Goal: Transaction & Acquisition: Obtain resource

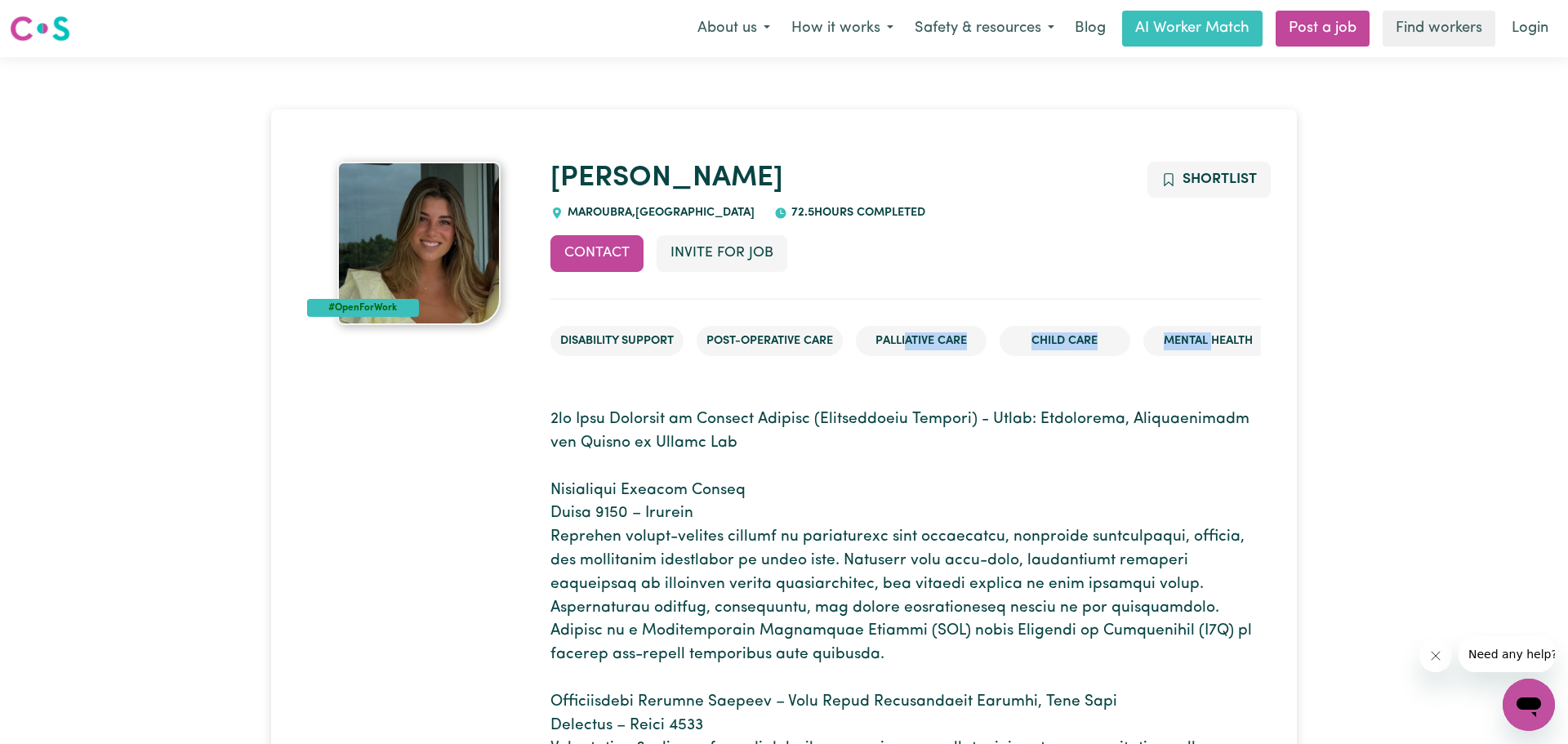
drag, startPoint x: 1212, startPoint y: 347, endPoint x: 911, endPoint y: 339, distance: 301.1
click at [911, 339] on ul "Disability Support Post-operative care Palliative care Child care Mental Health" at bounding box center [905, 341] width 710 height 57
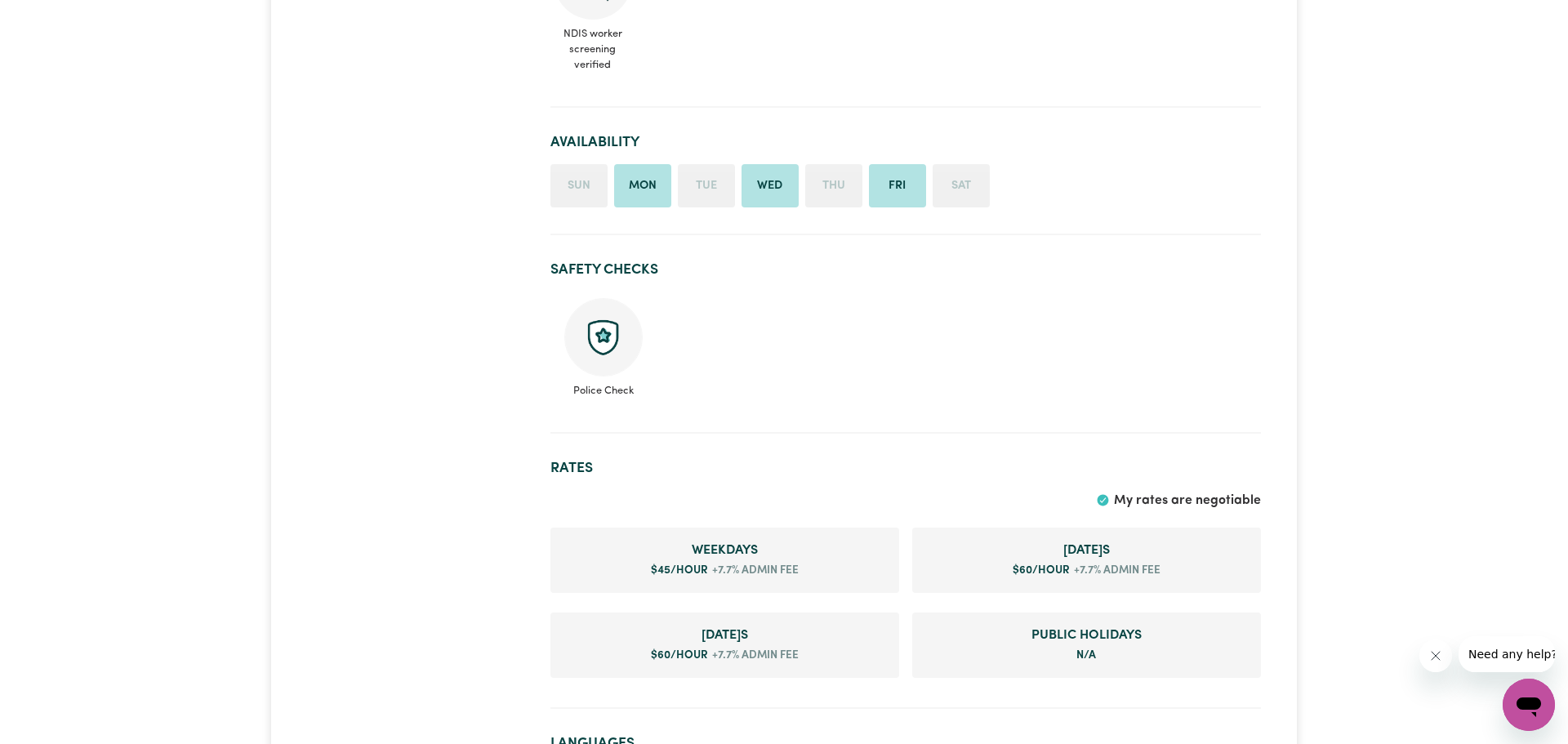
scroll to position [138, 0]
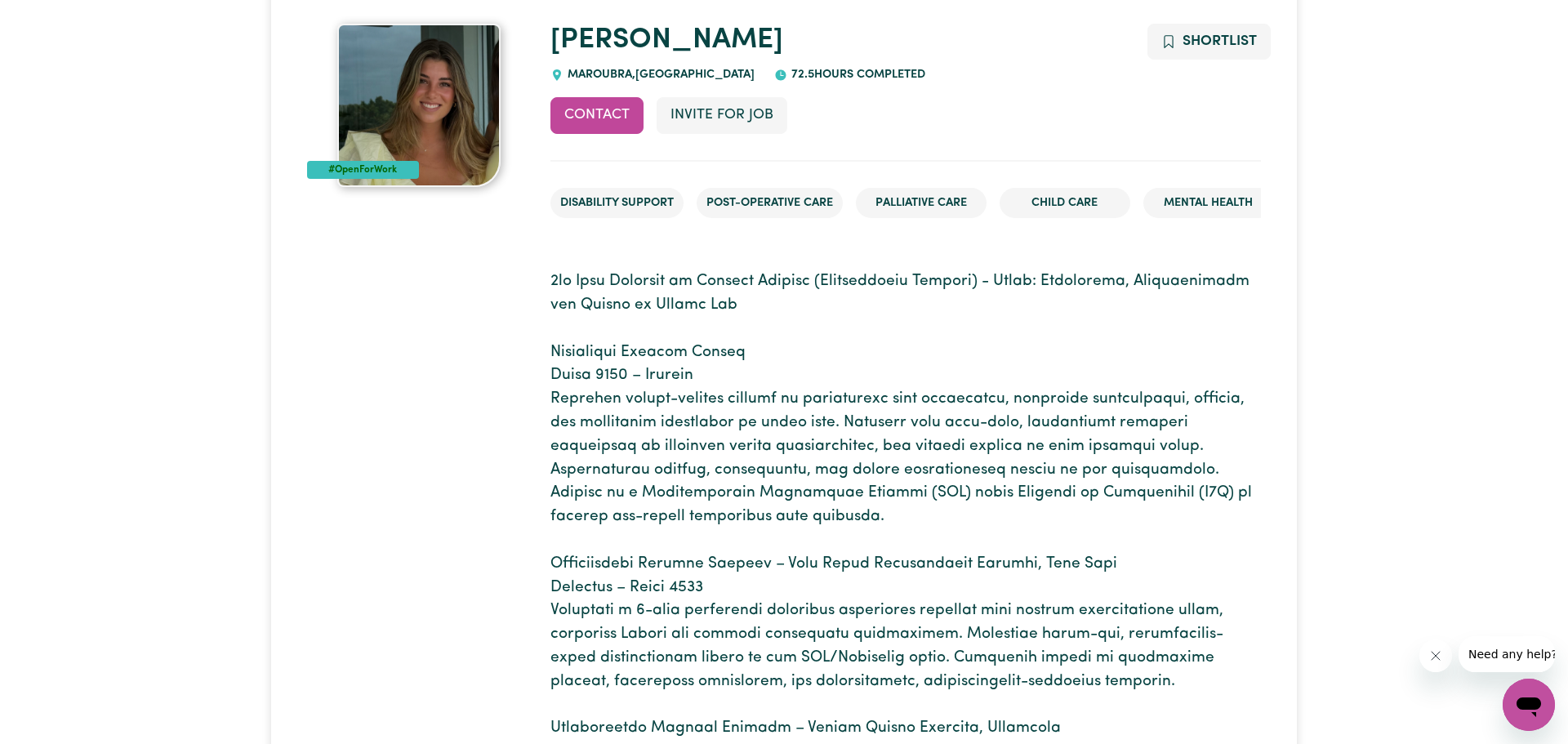
click at [673, 472] on p at bounding box center [905, 564] width 710 height 588
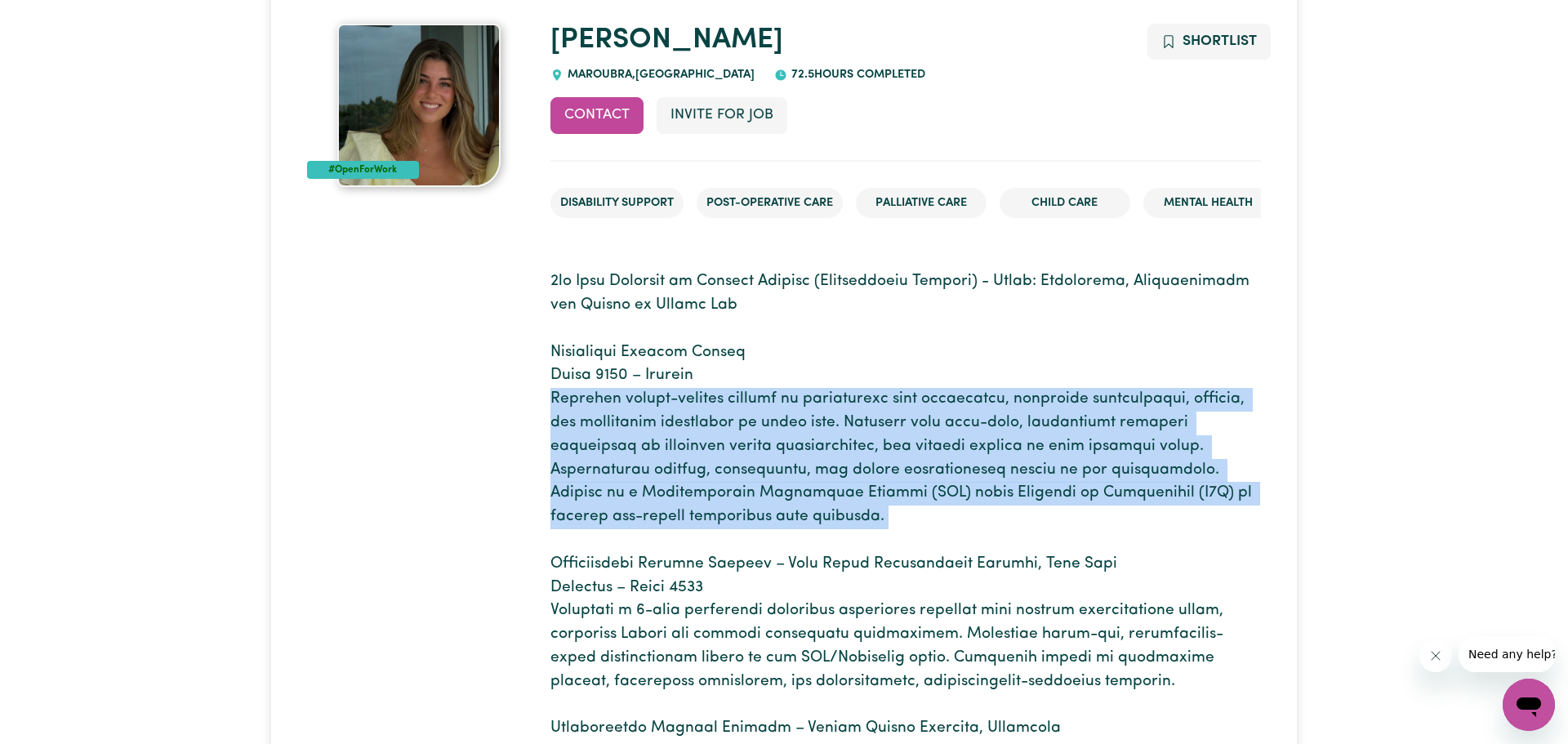
click at [673, 472] on p at bounding box center [905, 564] width 710 height 588
click at [672, 472] on p at bounding box center [905, 564] width 710 height 588
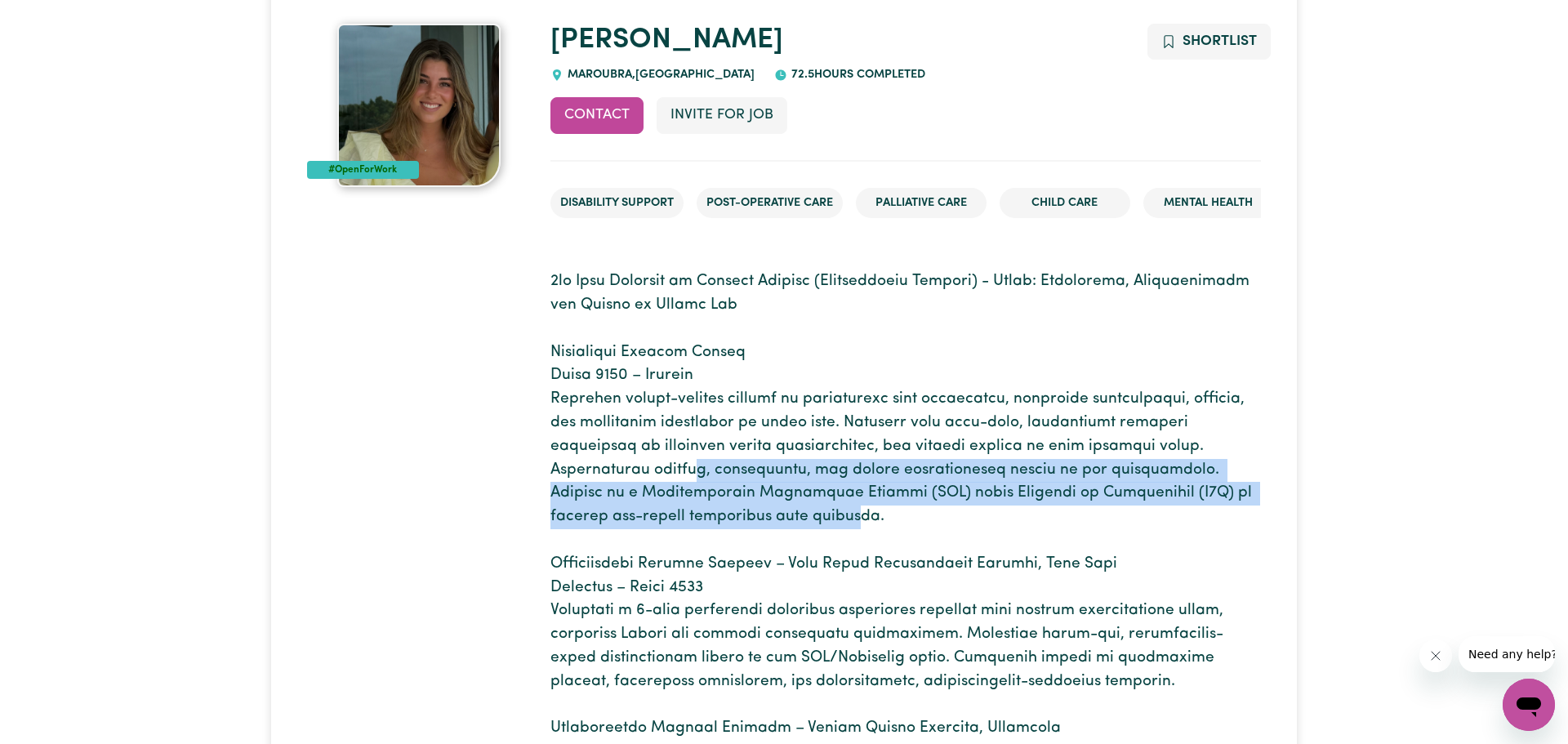
click at [604, 474] on p at bounding box center [905, 564] width 710 height 588
click at [659, 474] on p at bounding box center [905, 564] width 710 height 588
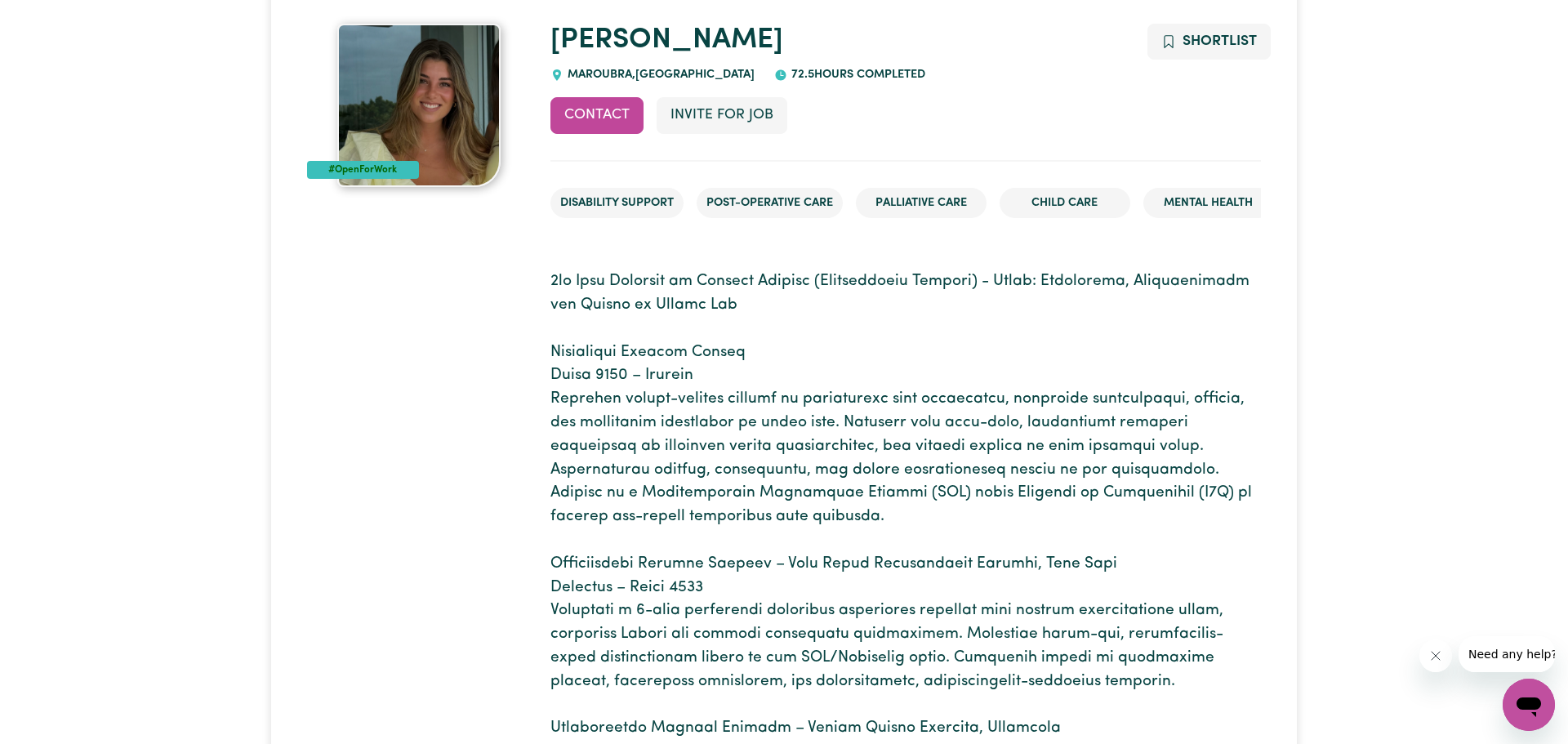
click at [662, 471] on p at bounding box center [905, 564] width 710 height 588
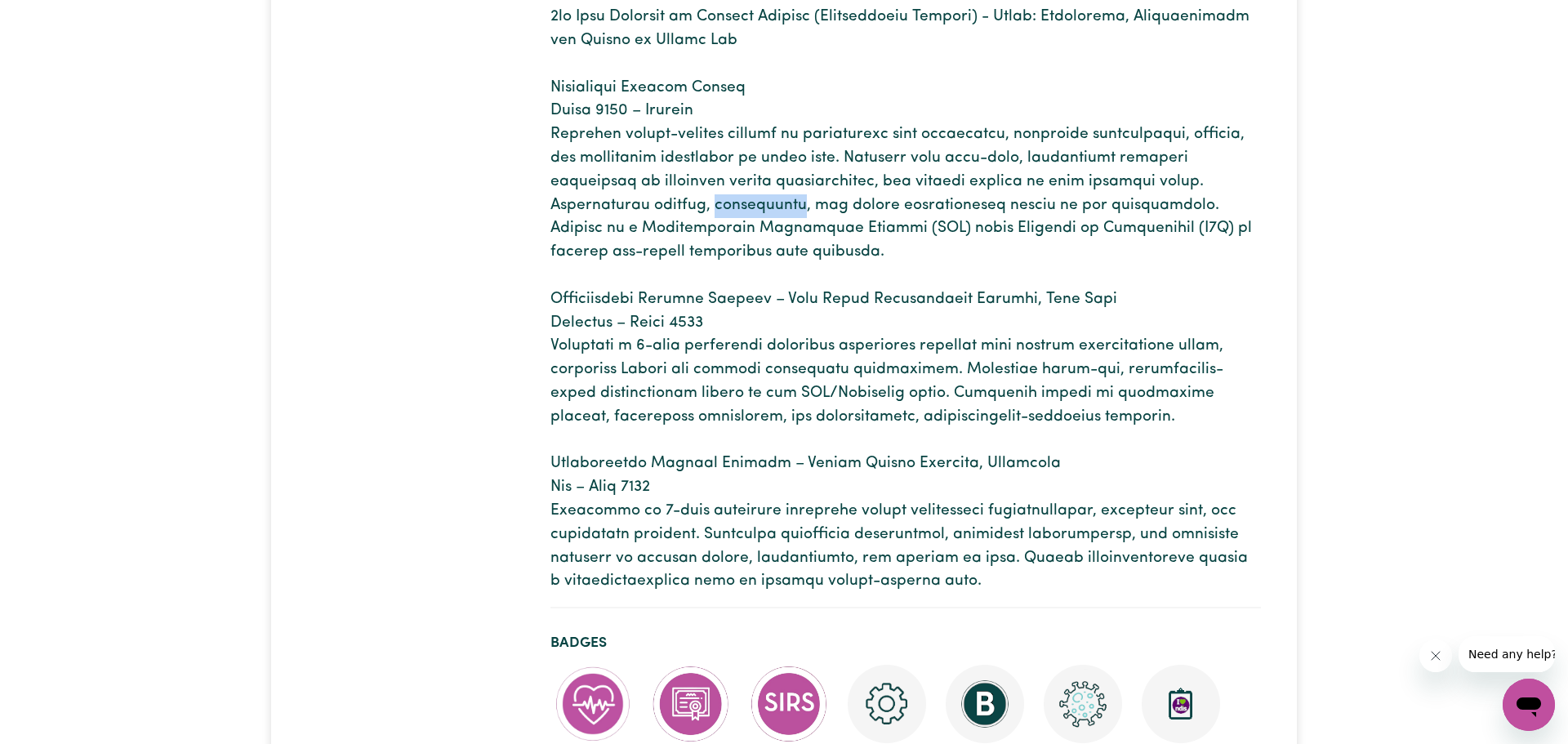
scroll to position [371, 0]
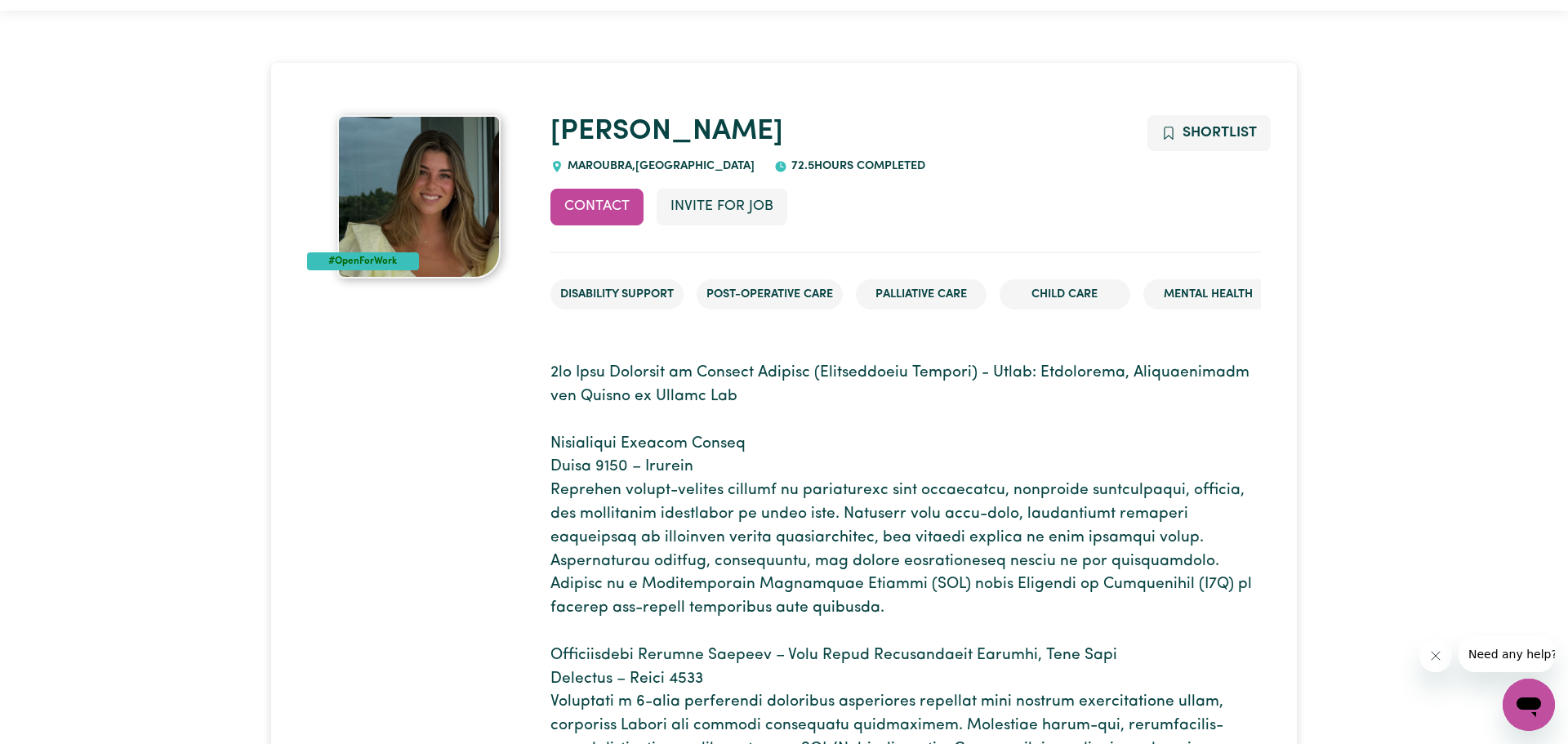
scroll to position [0, 0]
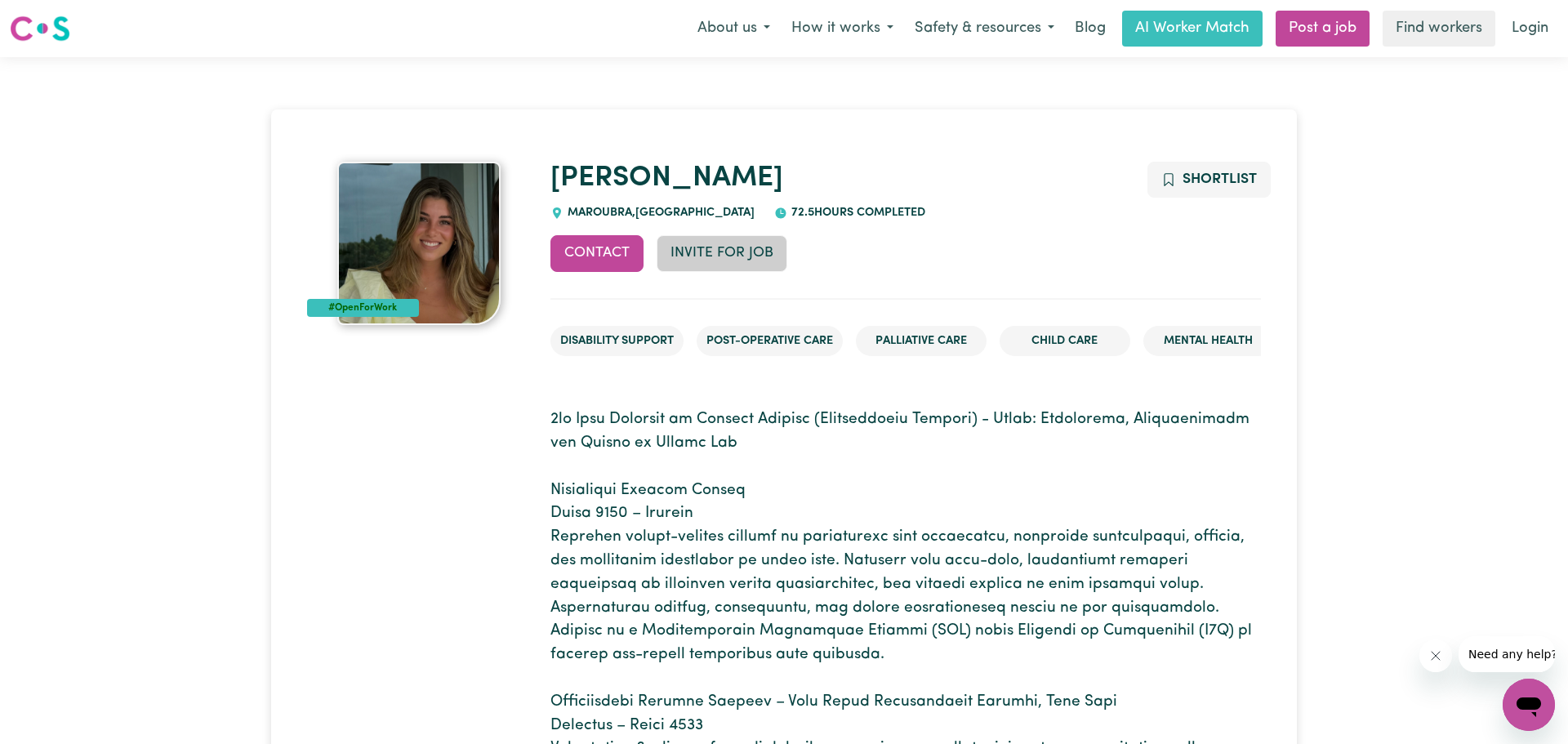
click at [742, 252] on button "Invite for Job" at bounding box center [722, 253] width 130 height 36
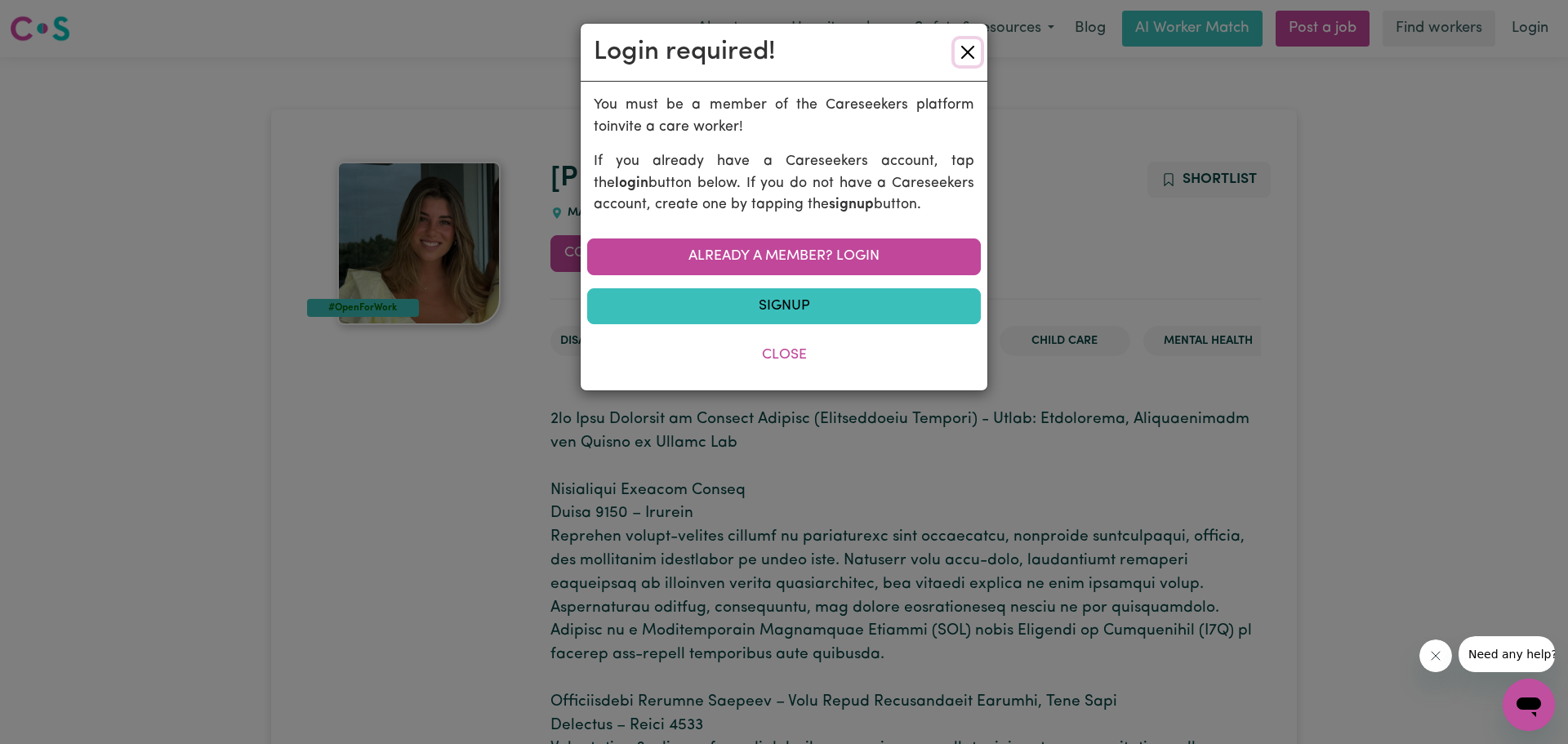
click at [960, 47] on button "Close" at bounding box center [968, 53] width 26 height 26
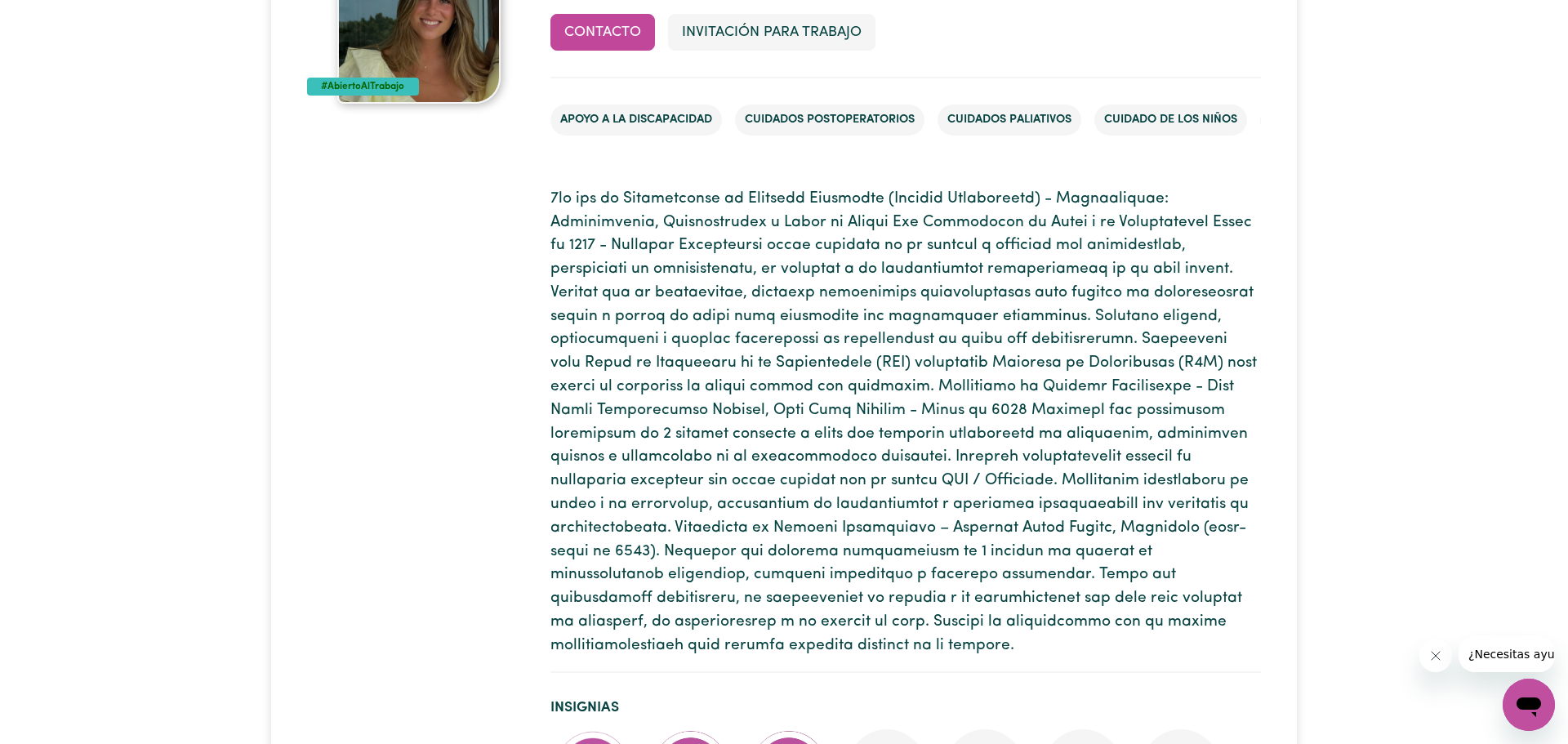
scroll to position [226, 0]
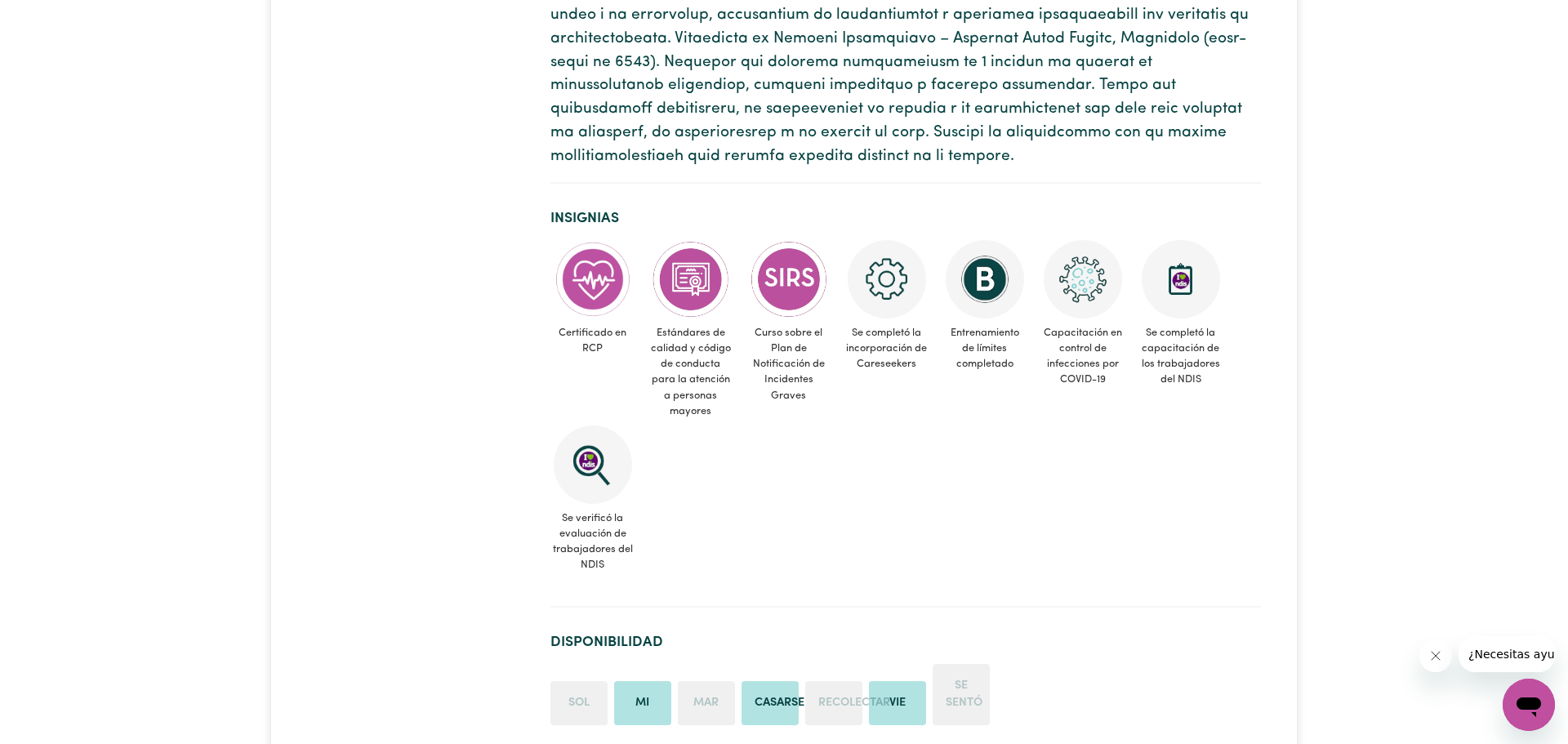
scroll to position [1283, 0]
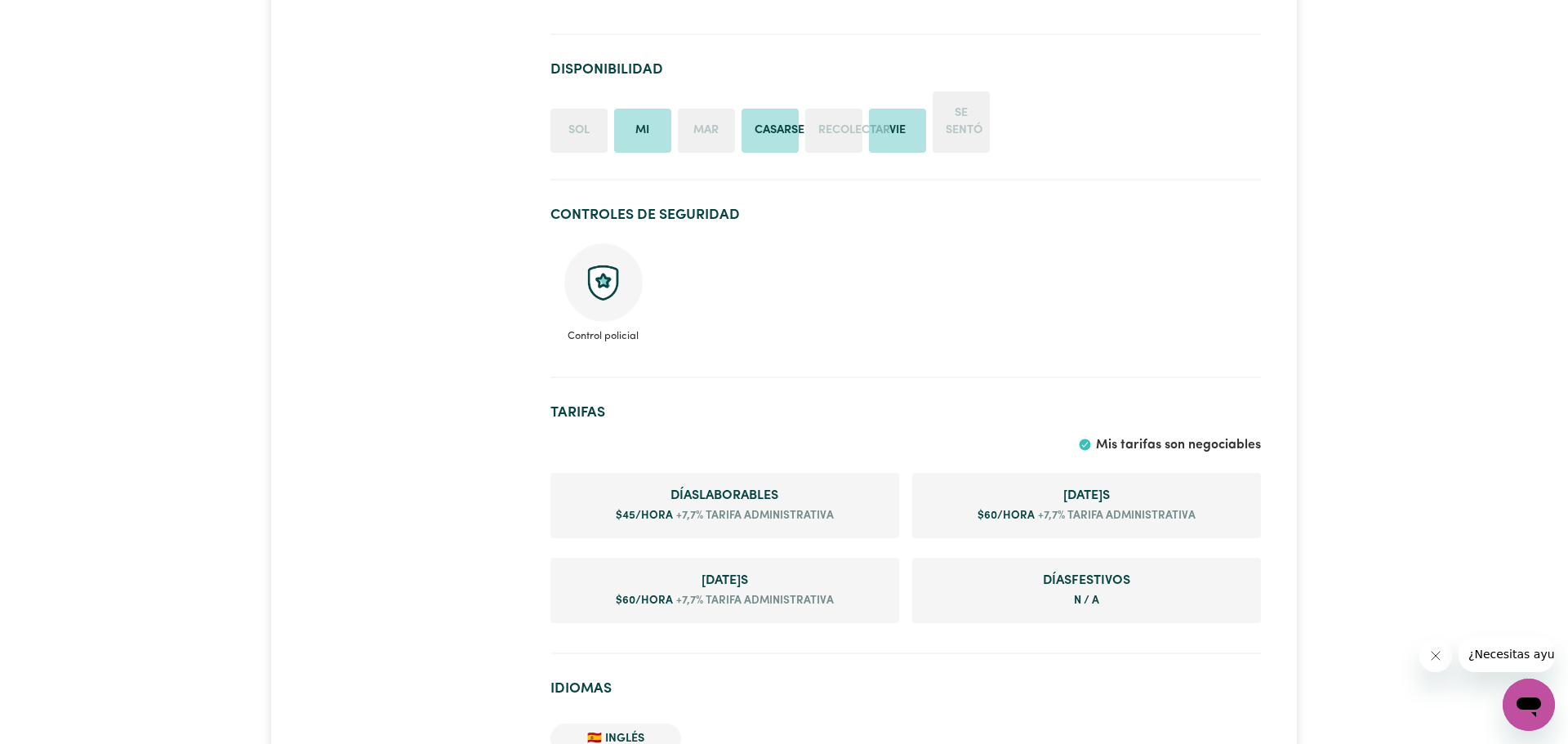
click at [703, 125] on font "Mar" at bounding box center [706, 130] width 26 height 12
click at [836, 137] on li "Recolectar" at bounding box center [833, 130] width 57 height 44
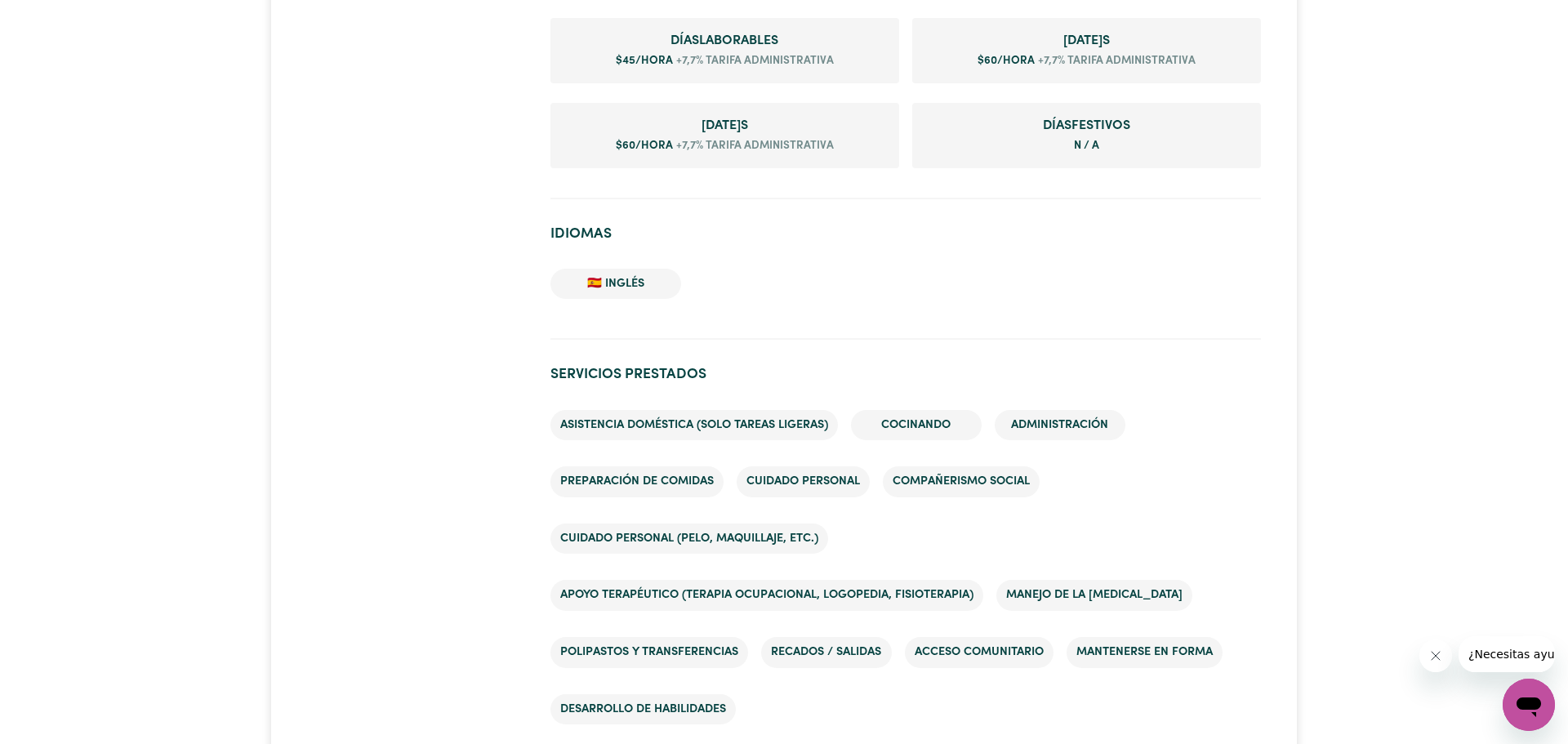
scroll to position [1637, 0]
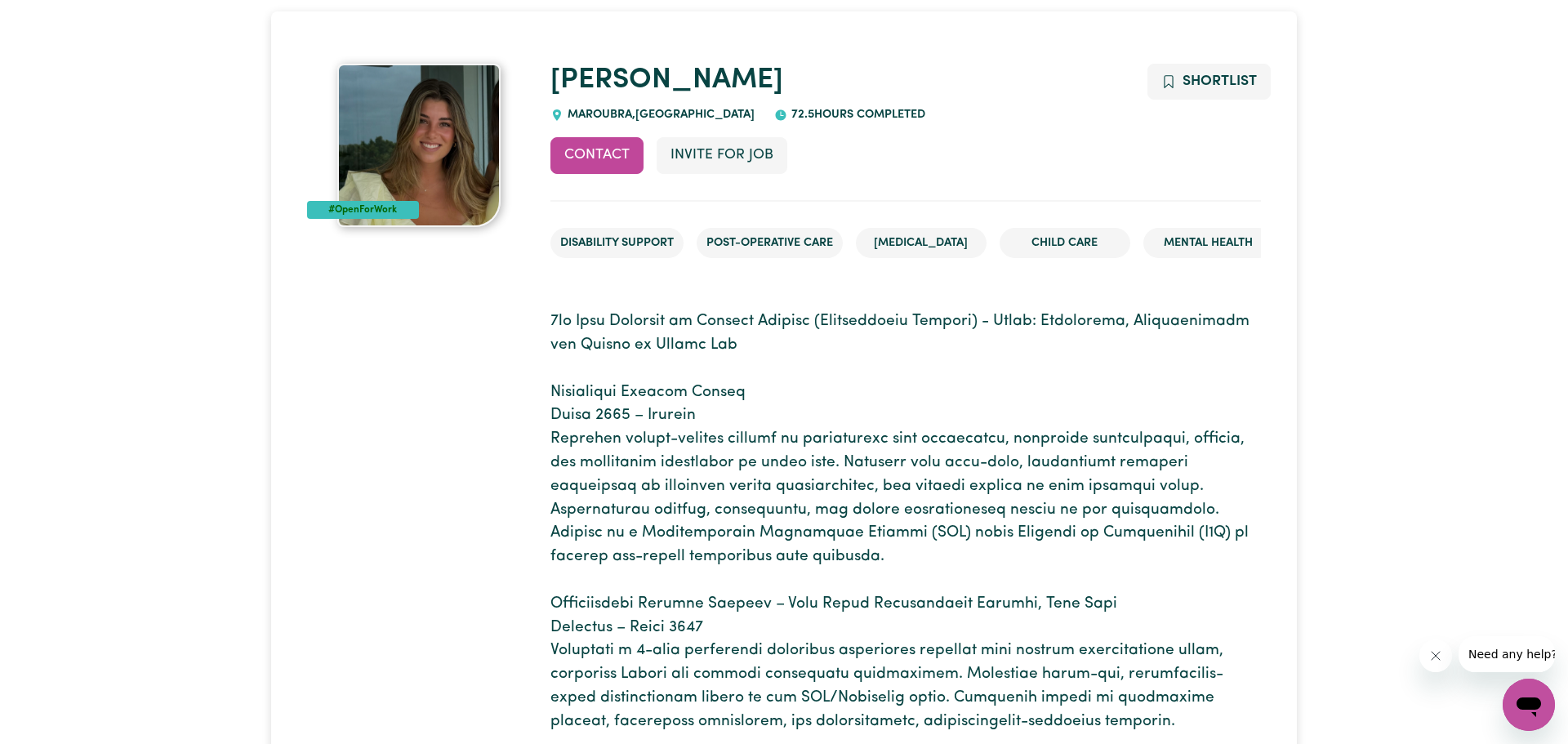
scroll to position [101, 0]
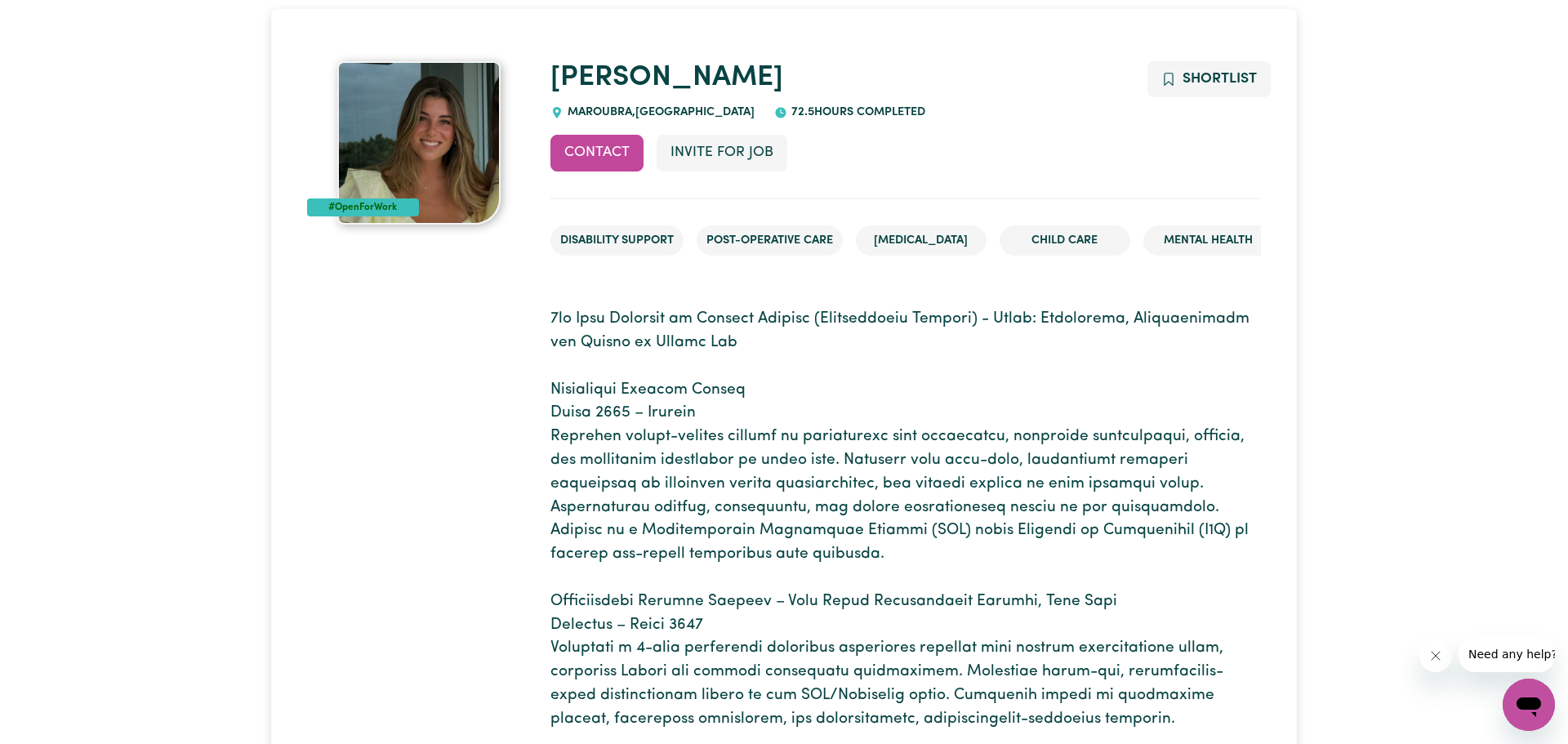
click at [965, 310] on p at bounding box center [905, 601] width 710 height 588
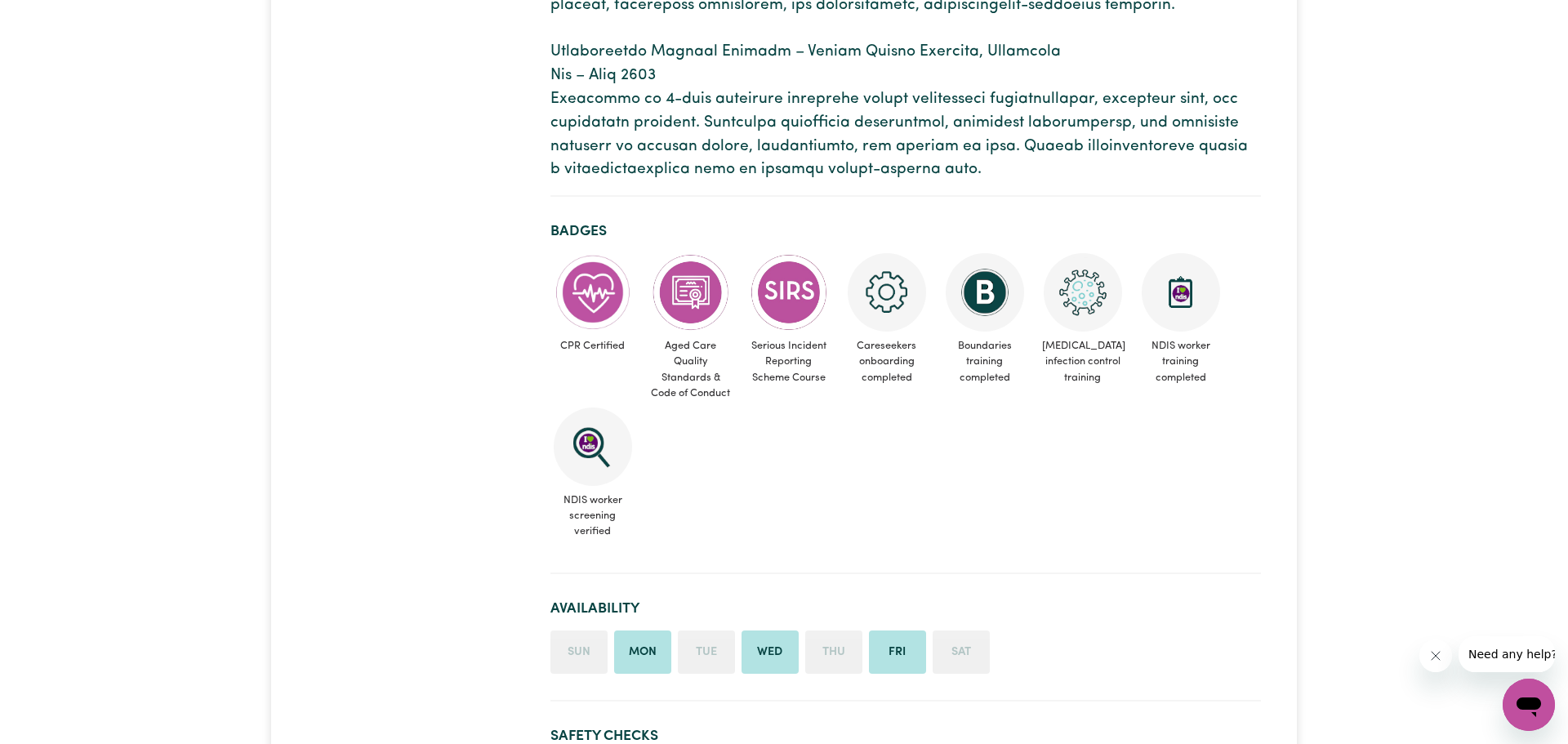
scroll to position [819, 0]
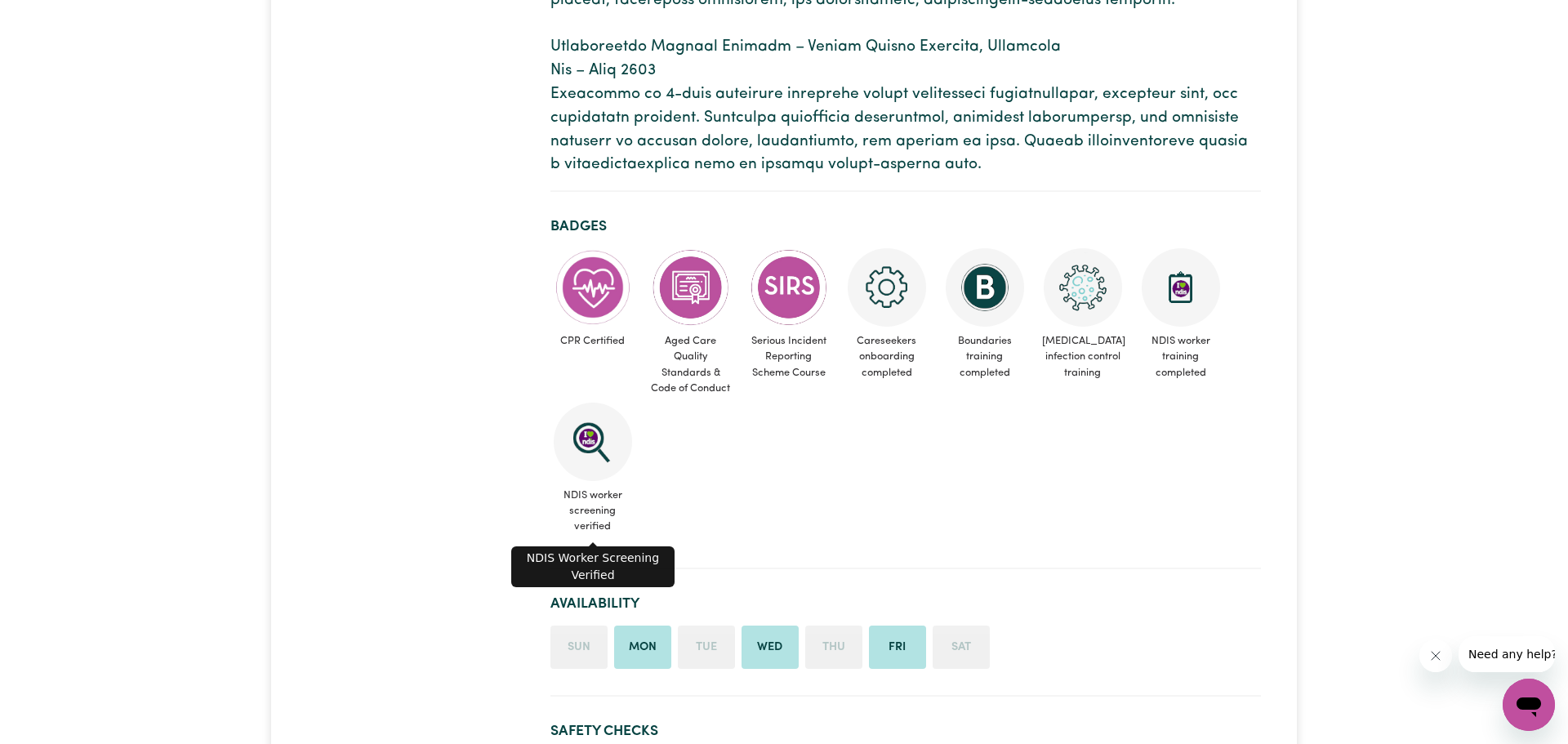
click at [599, 446] on img at bounding box center [592, 441] width 78 height 78
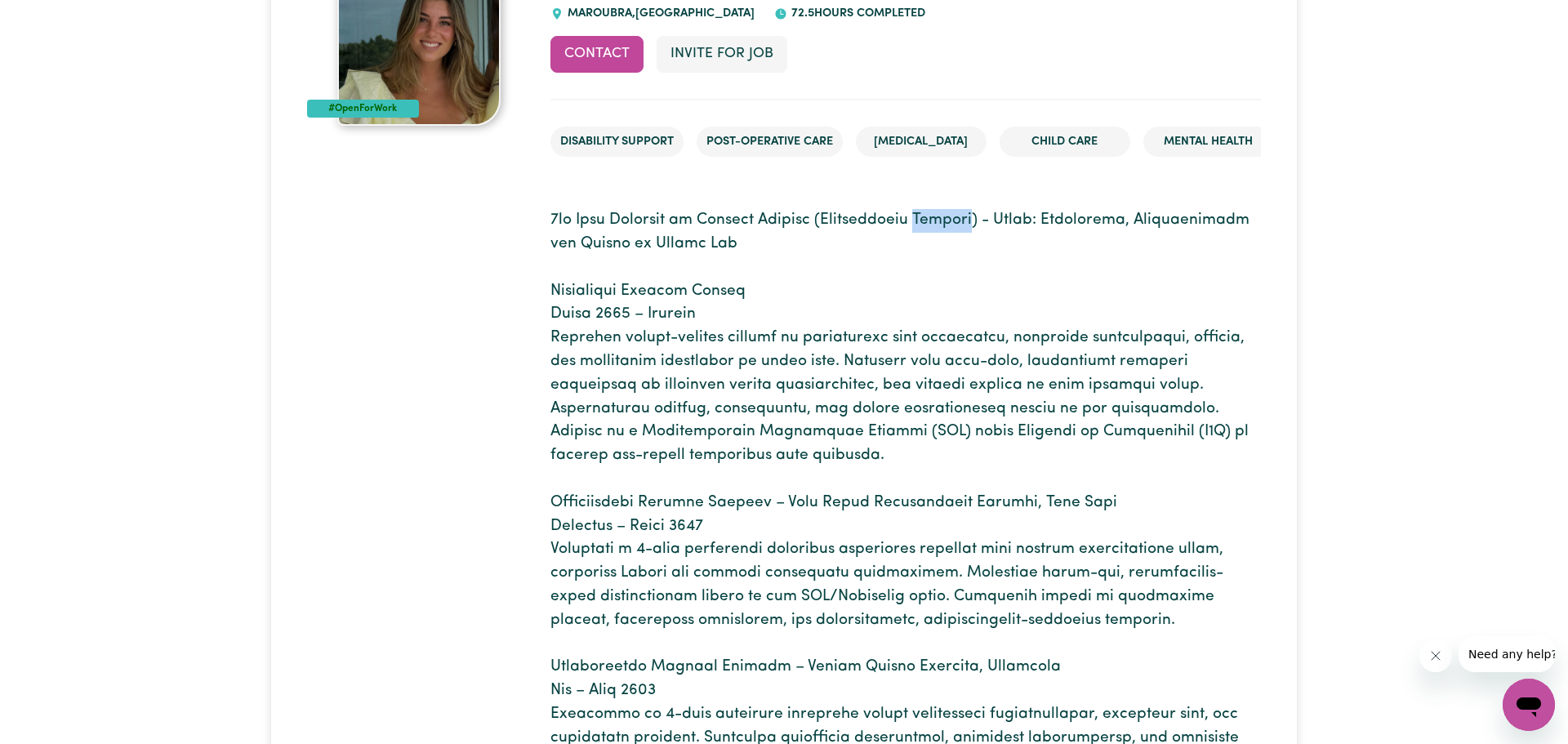
scroll to position [181, 0]
